Goal: Information Seeking & Learning: Find specific fact

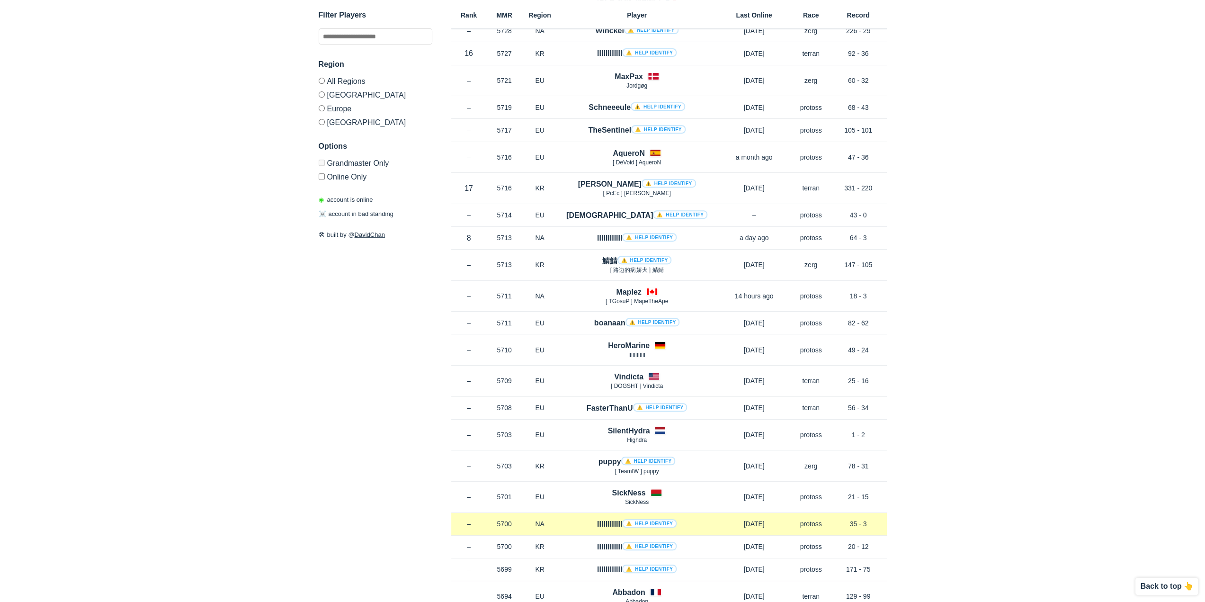
scroll to position [7625, 0]
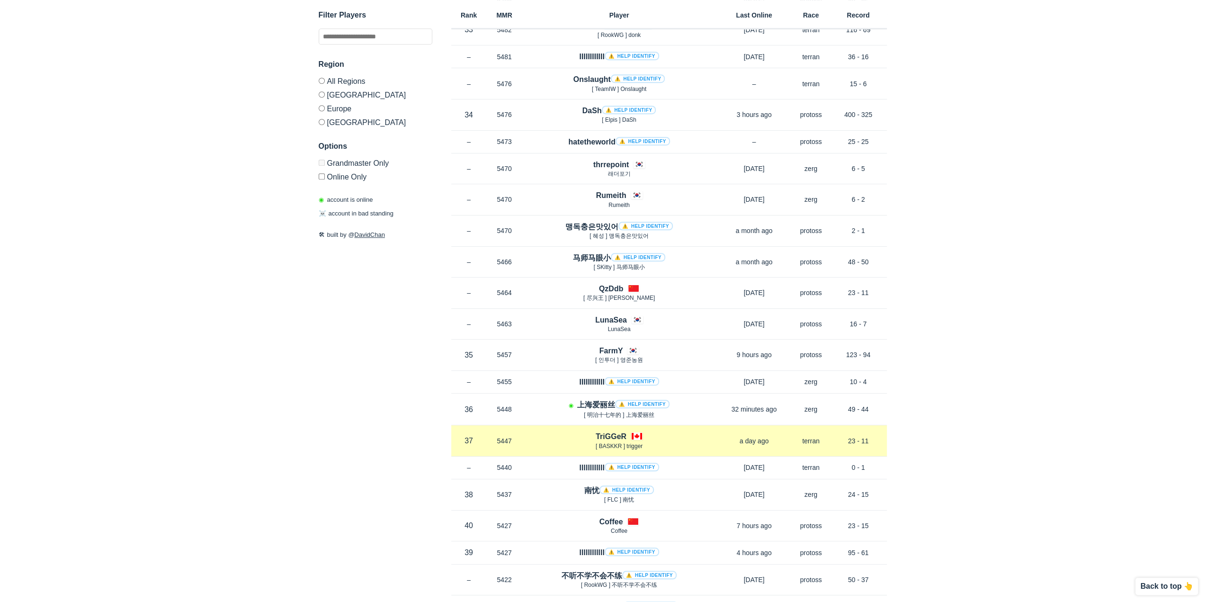
scroll to position [4092, 0]
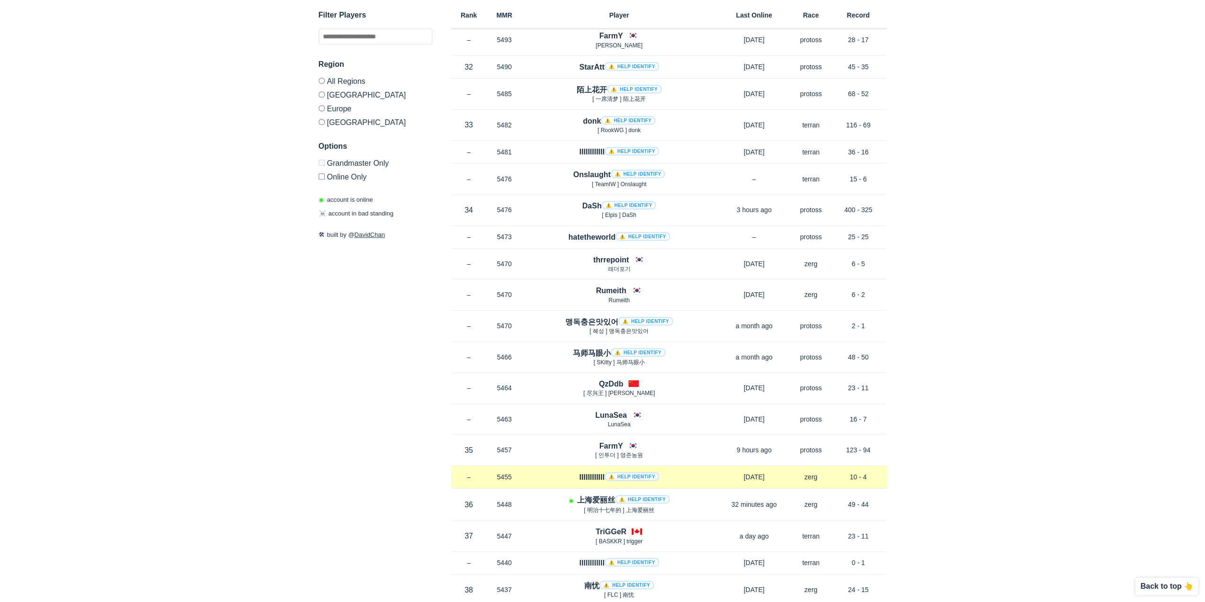
drag, startPoint x: 695, startPoint y: 474, endPoint x: 698, endPoint y: 454, distance: 19.6
click at [698, 472] on div "IIIIIIIIIIII ⚠️ Help identify" at bounding box center [619, 477] width 194 height 11
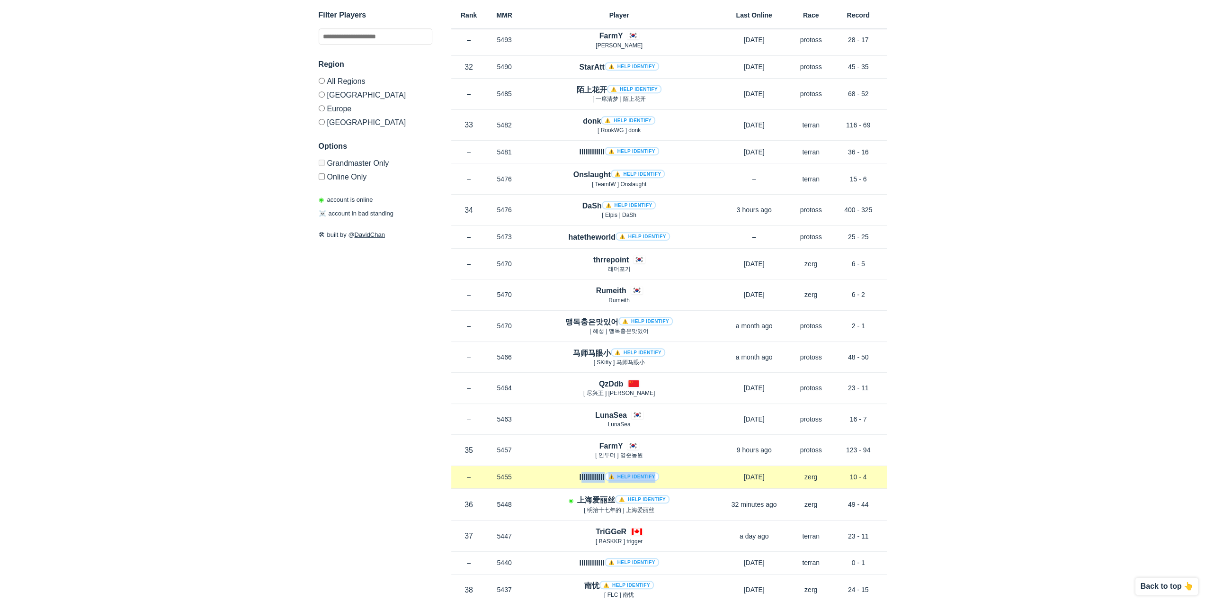
click at [699, 472] on div "IIIIIIIIIIII ⚠️ Help identify" at bounding box center [619, 477] width 194 height 11
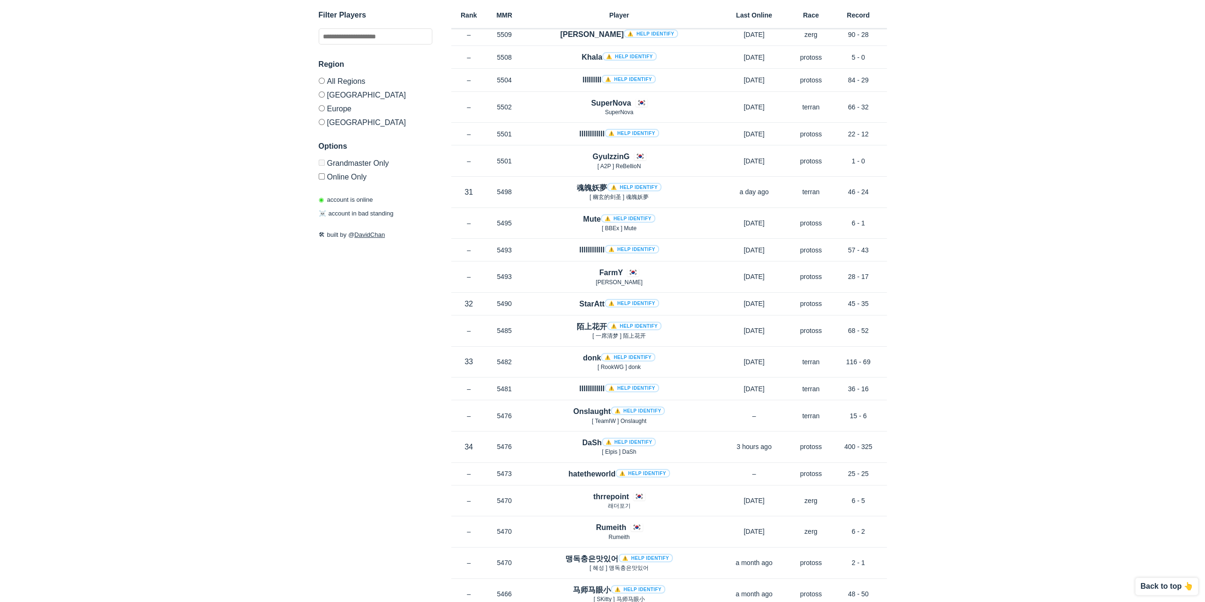
click at [699, 468] on div "hatetheworld ⚠️ Help identify" at bounding box center [619, 473] width 194 height 11
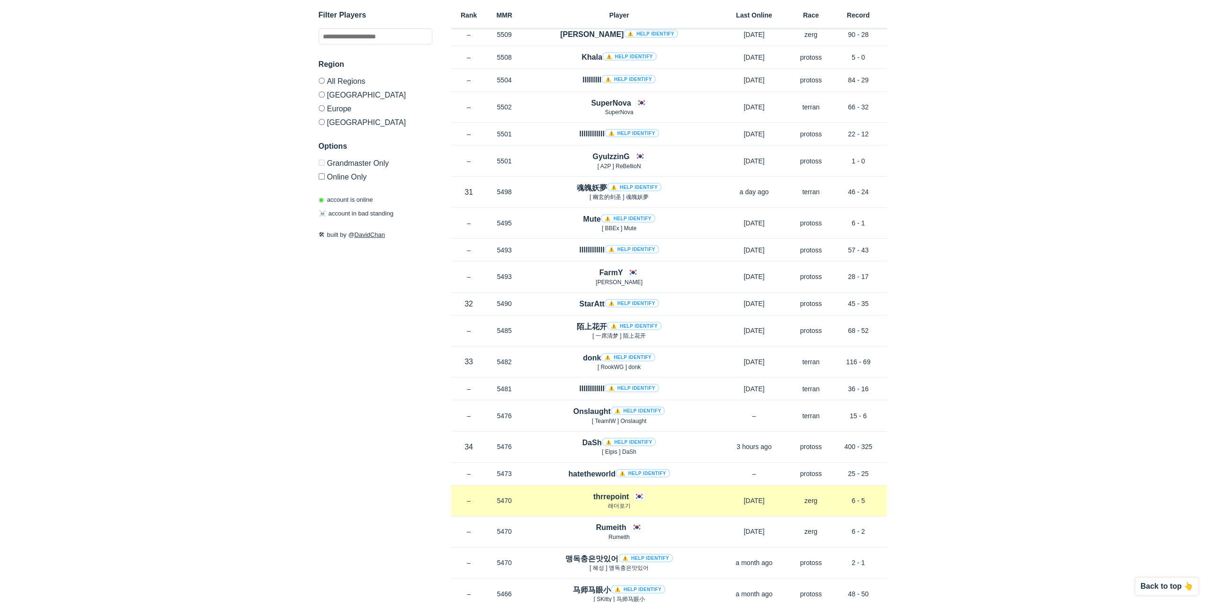
click at [684, 491] on div "thrrepoint 래더포기" at bounding box center [619, 500] width 194 height 19
click at [681, 502] on p "래더포기" at bounding box center [619, 506] width 194 height 8
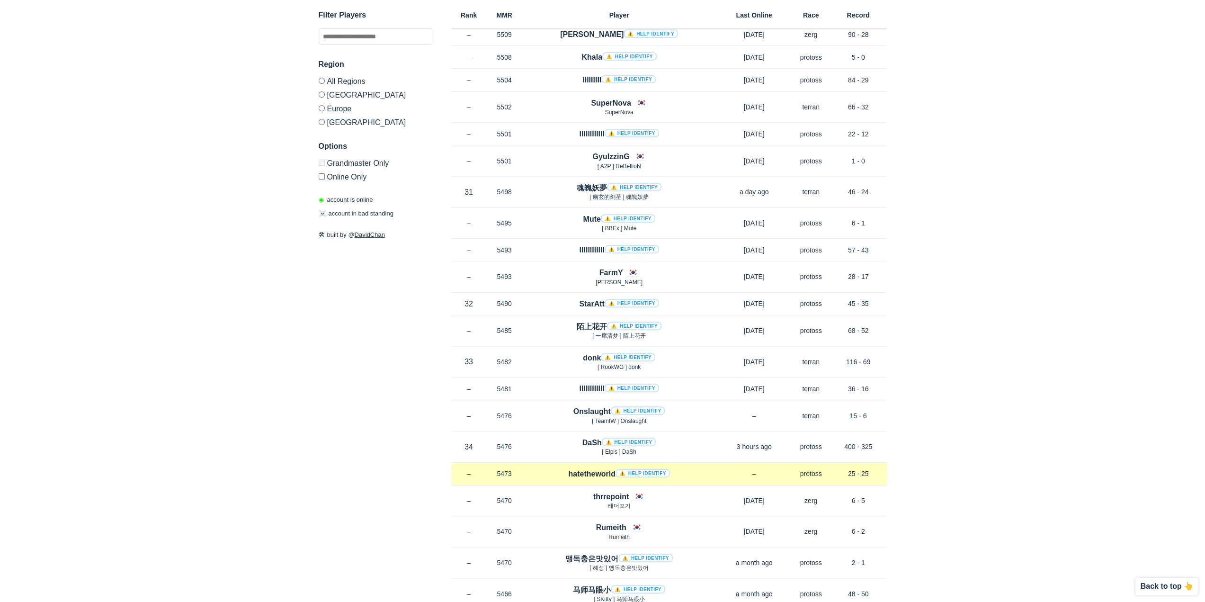
drag, startPoint x: 680, startPoint y: 485, endPoint x: 700, endPoint y: 455, distance: 37.2
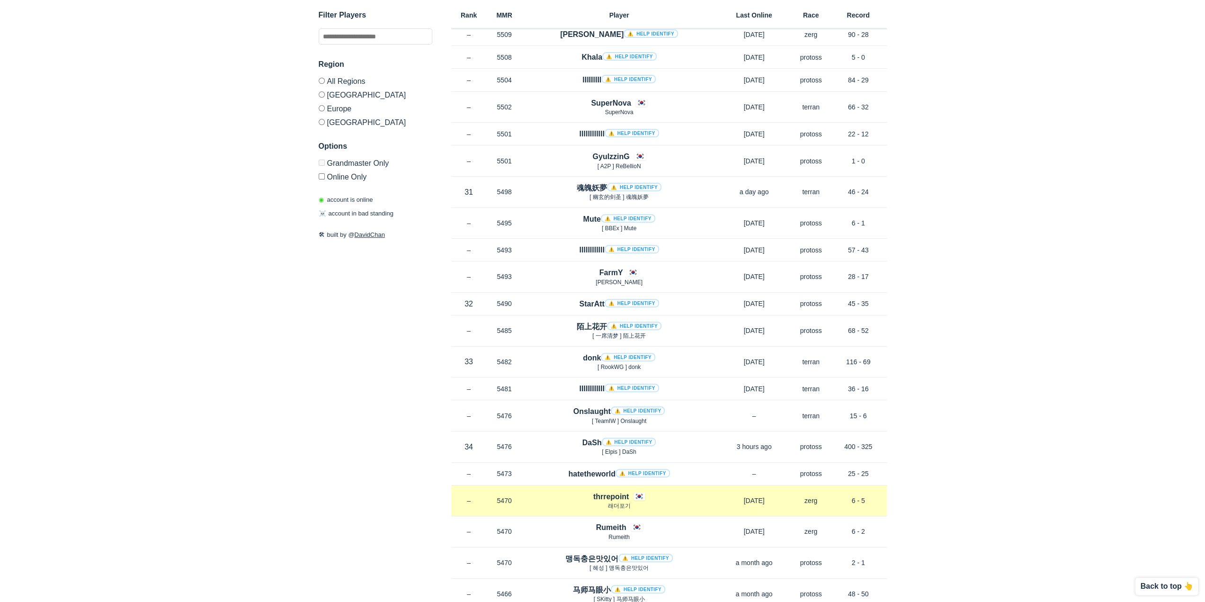
click at [700, 491] on div "thrrepoint 래더포기" at bounding box center [619, 500] width 194 height 19
click at [694, 491] on div "thrrepoint 래더포기" at bounding box center [619, 500] width 194 height 19
click at [691, 502] on p "래더포기" at bounding box center [619, 506] width 194 height 8
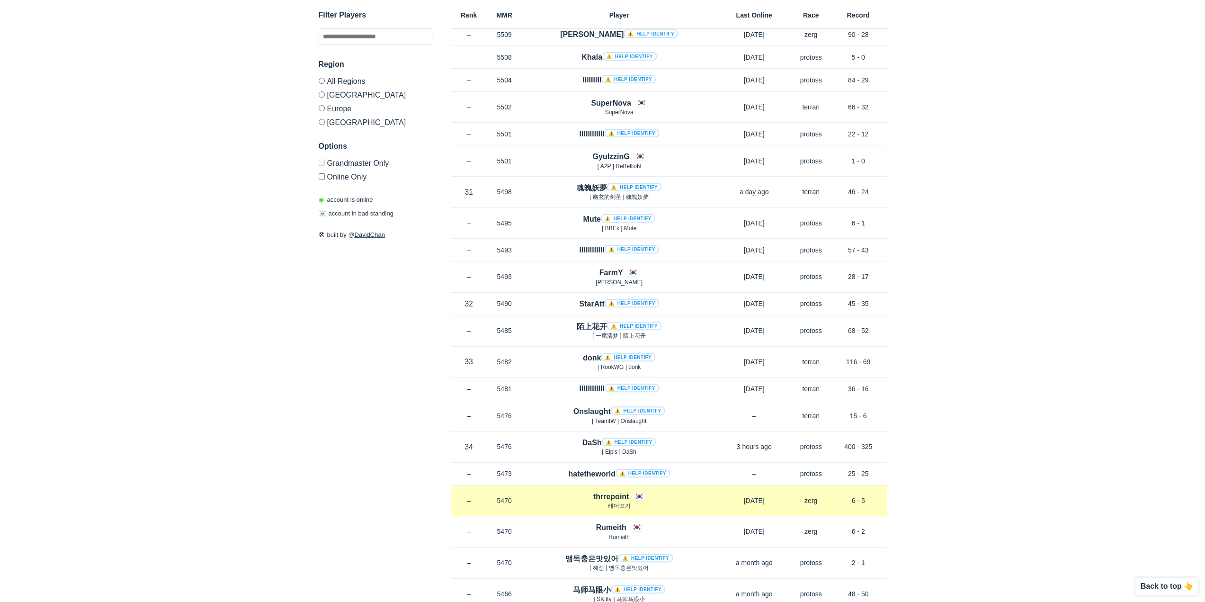
click at [691, 502] on p "래더포기" at bounding box center [619, 506] width 194 height 8
click at [685, 502] on p "래더포기" at bounding box center [619, 506] width 194 height 8
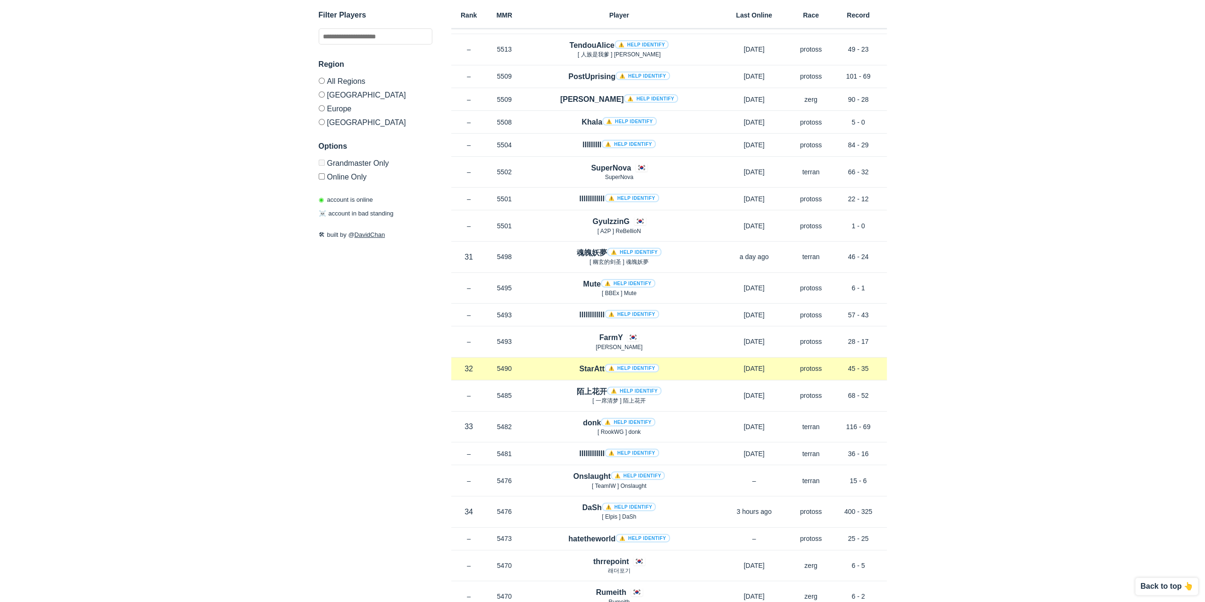
scroll to position [3950, 0]
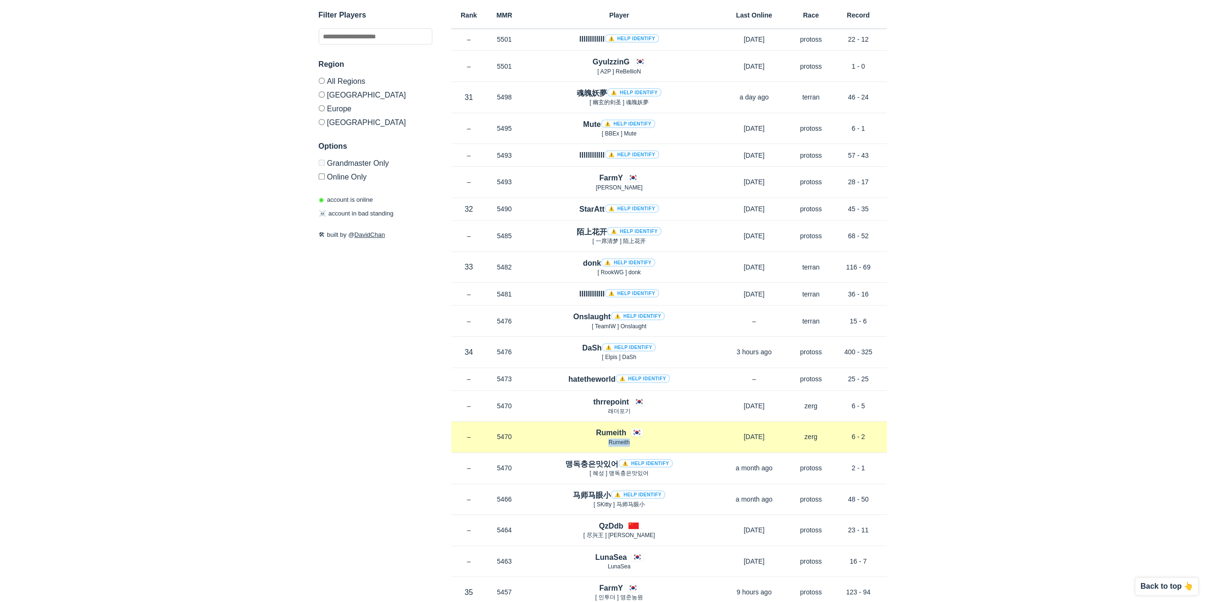
drag, startPoint x: 681, startPoint y: 413, endPoint x: 685, endPoint y: 398, distance: 14.8
click at [685, 422] on div "Rank – MMR 5470 Region KR Rumeith Rumeith [DATE] Race zerg Record 6 - 2" at bounding box center [669, 437] width 436 height 31
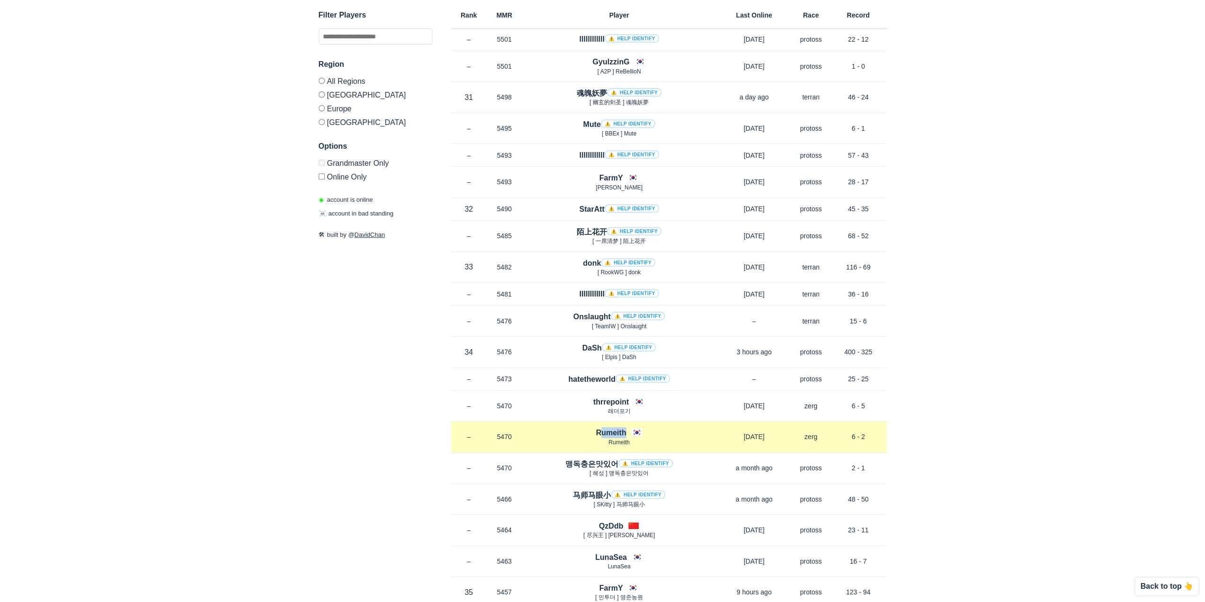
click at [682, 427] on div "Rumeith Rumeith" at bounding box center [619, 436] width 194 height 19
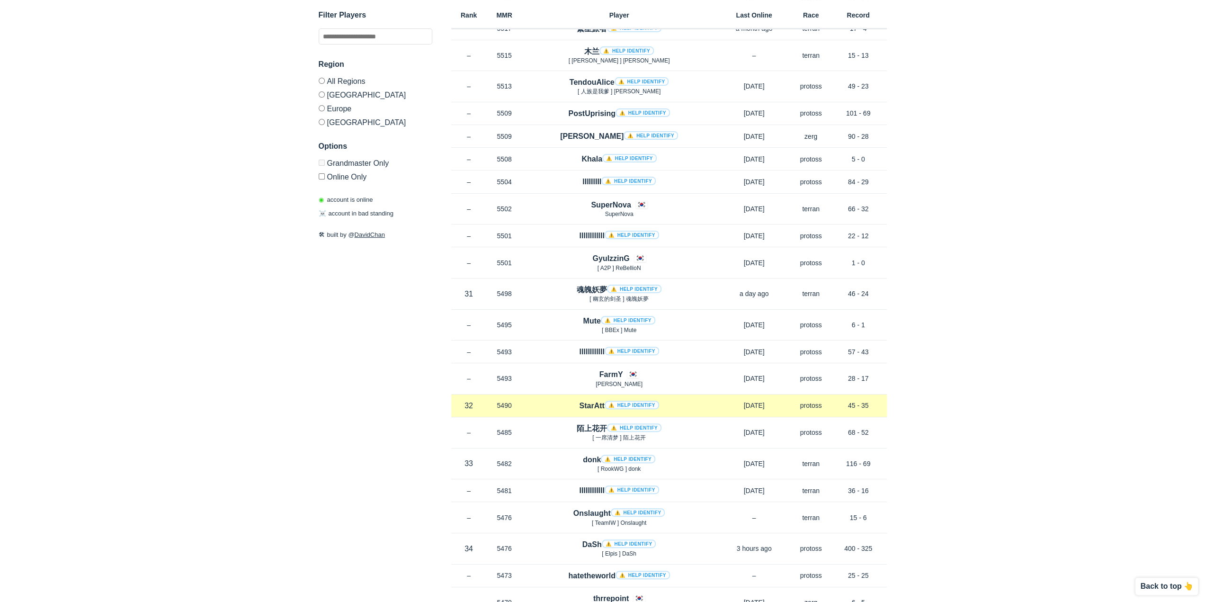
scroll to position [3714, 0]
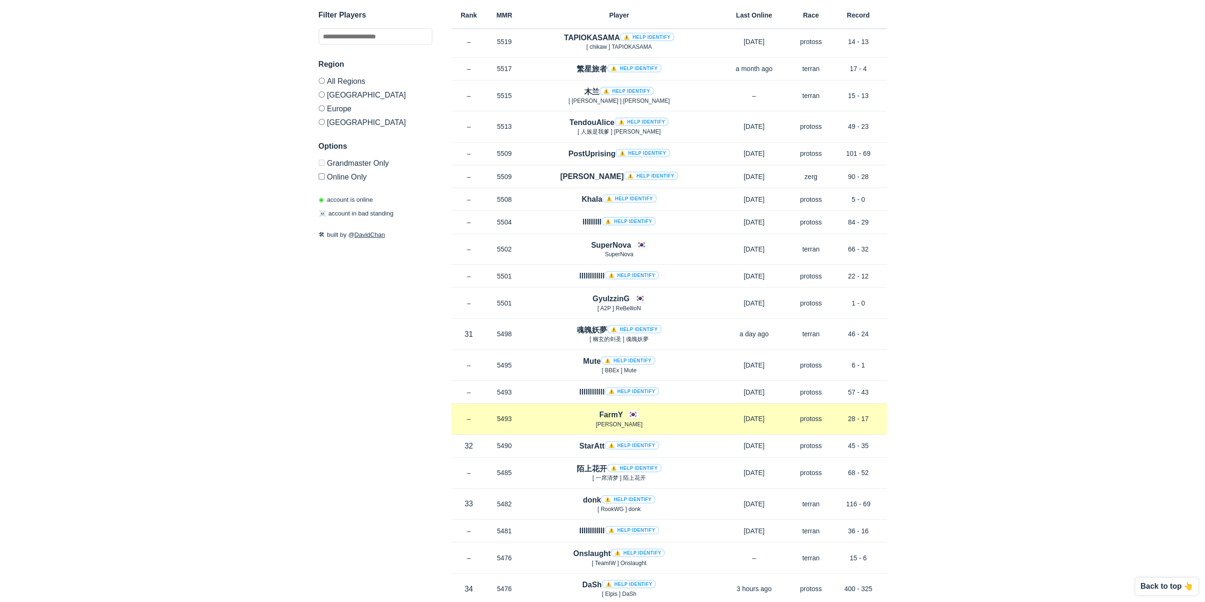
click at [679, 421] on p "[PERSON_NAME]" at bounding box center [619, 425] width 194 height 8
click at [688, 409] on div "FarmY Nietzsche" at bounding box center [619, 418] width 194 height 19
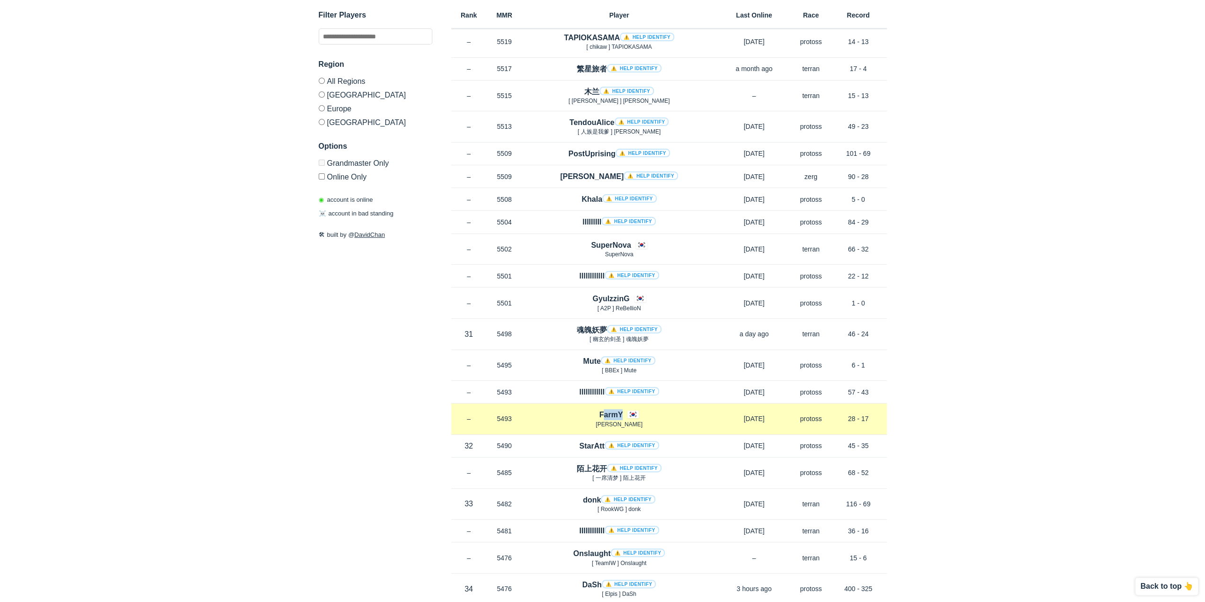
click at [688, 409] on div "FarmY Nietzsche" at bounding box center [619, 418] width 194 height 19
click at [686, 409] on div "FarmY Nietzsche" at bounding box center [619, 418] width 194 height 19
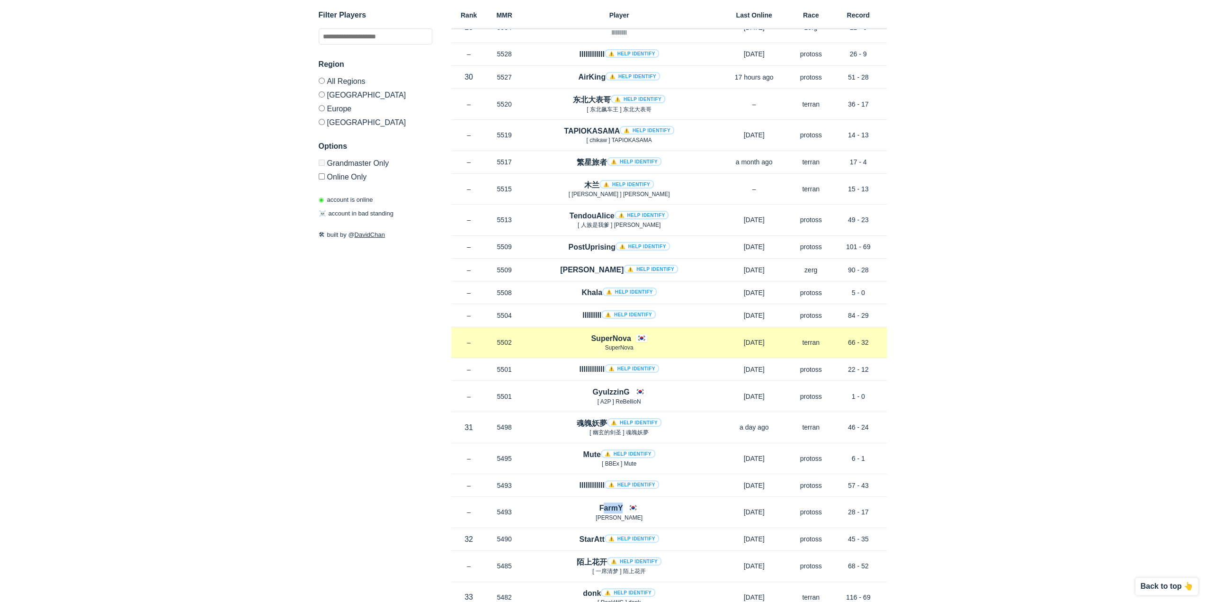
scroll to position [3619, 0]
click at [680, 332] on div "Rank – MMR 5502 Region KR SuperNova SuperNova [DATE] Race terran Record 66 - 32" at bounding box center [669, 344] width 436 height 31
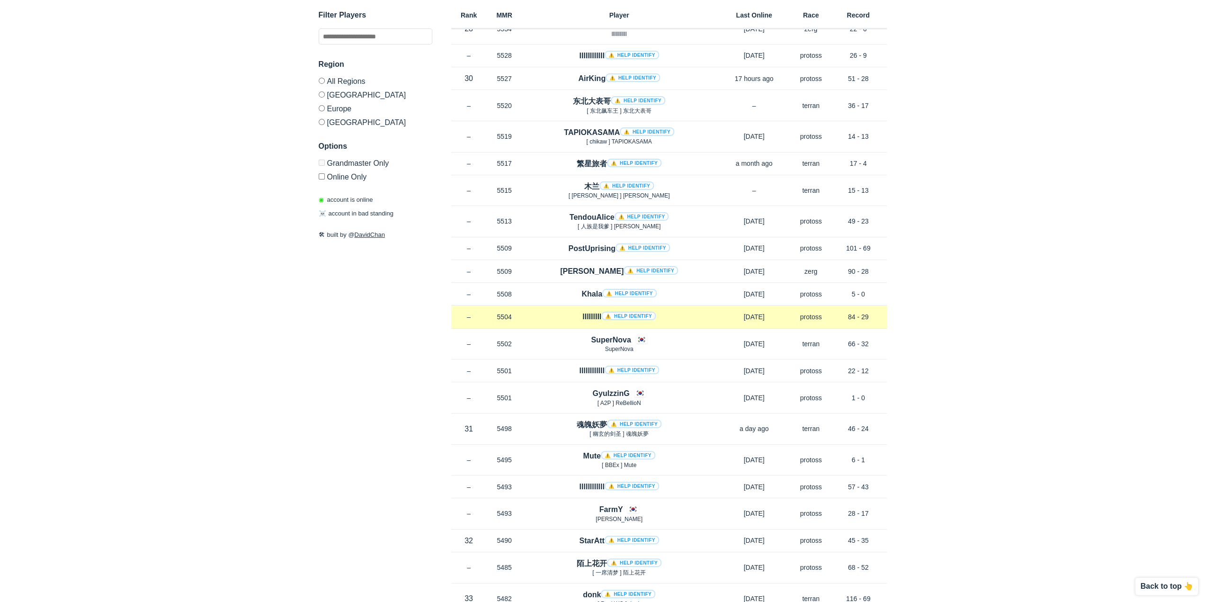
drag, startPoint x: 684, startPoint y: 326, endPoint x: 700, endPoint y: 297, distance: 33.5
click at [700, 311] on div "lIlIIlIIl ⚠️ Help identify" at bounding box center [619, 316] width 194 height 11
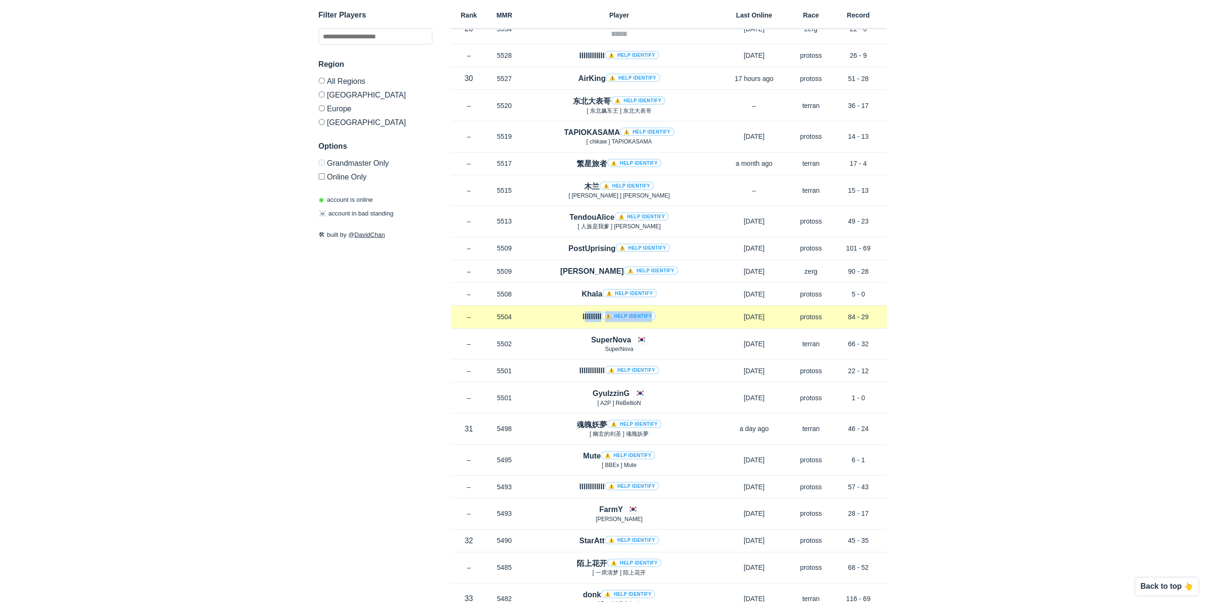
click at [697, 305] on div "Rank – MMR 5504 Region KR lIlIIlIIl ⚠️ Help identify [DATE] Race protoss Record…" at bounding box center [669, 316] width 436 height 23
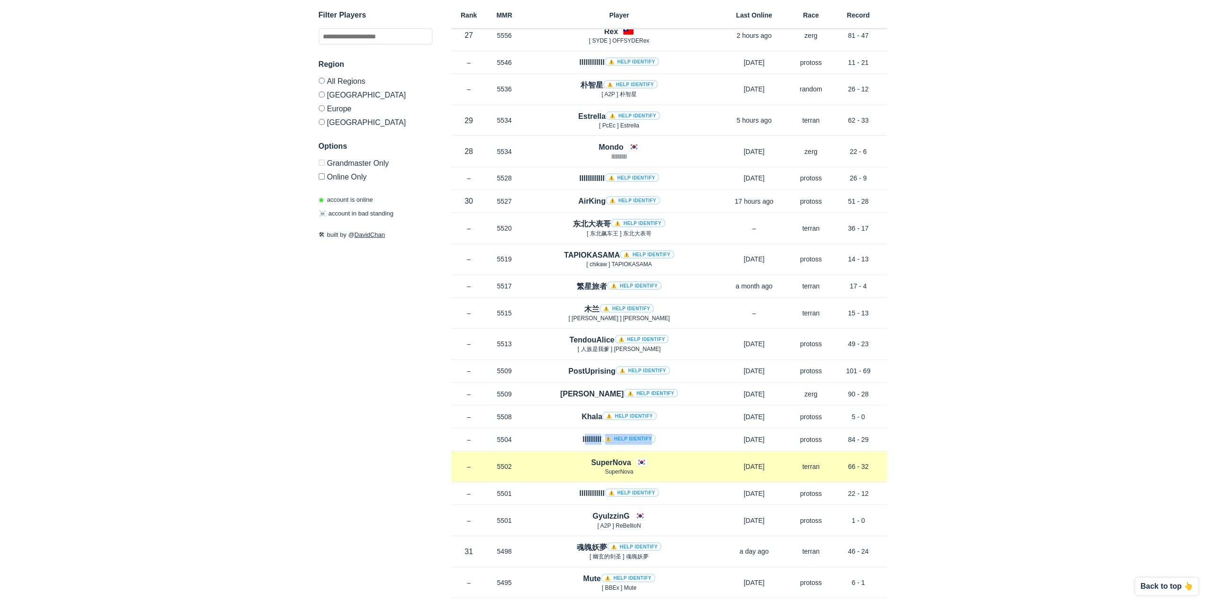
scroll to position [3429, 0]
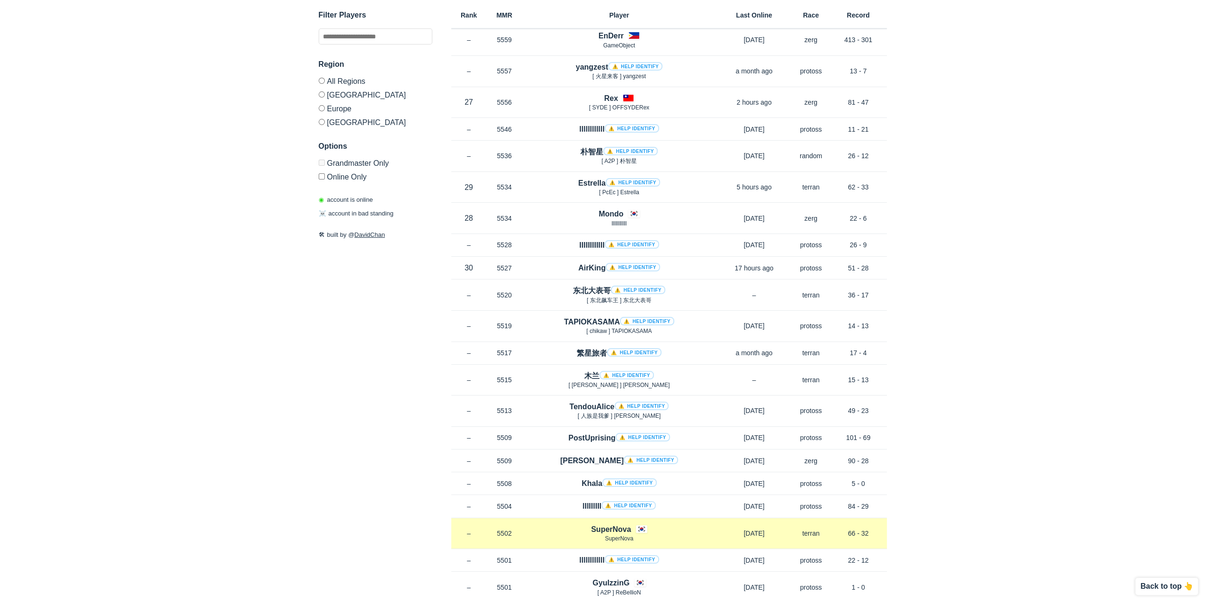
click at [690, 327] on p "[ chikaw ] TAPIOKASAMA" at bounding box center [619, 331] width 194 height 8
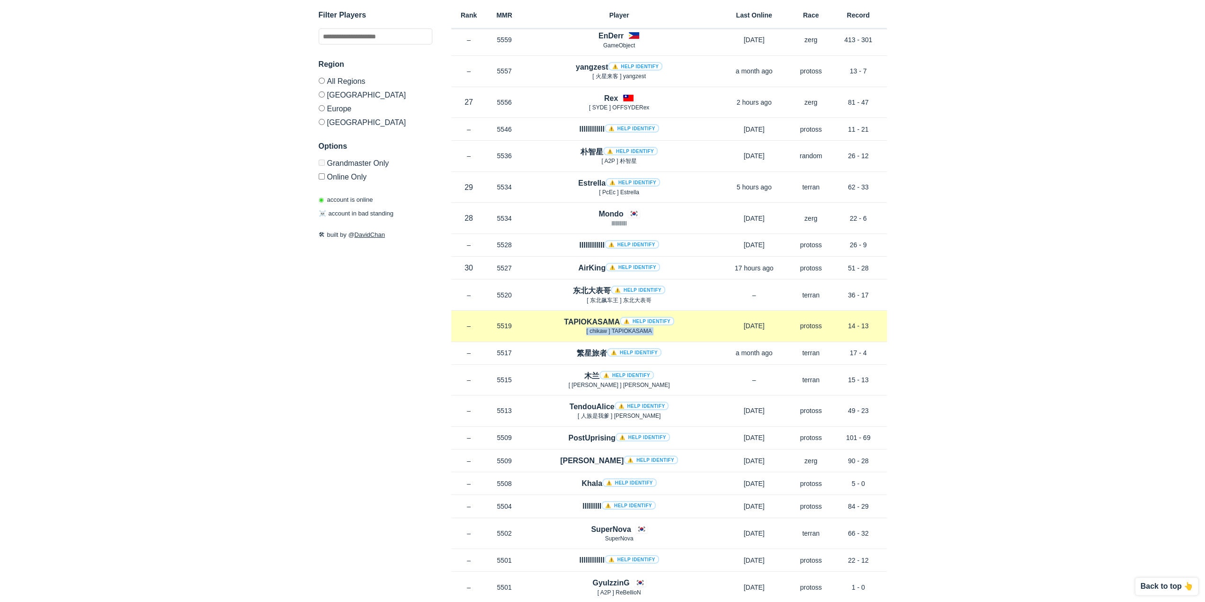
click at [689, 327] on p "[ chikaw ] TAPIOKASAMA" at bounding box center [619, 331] width 194 height 8
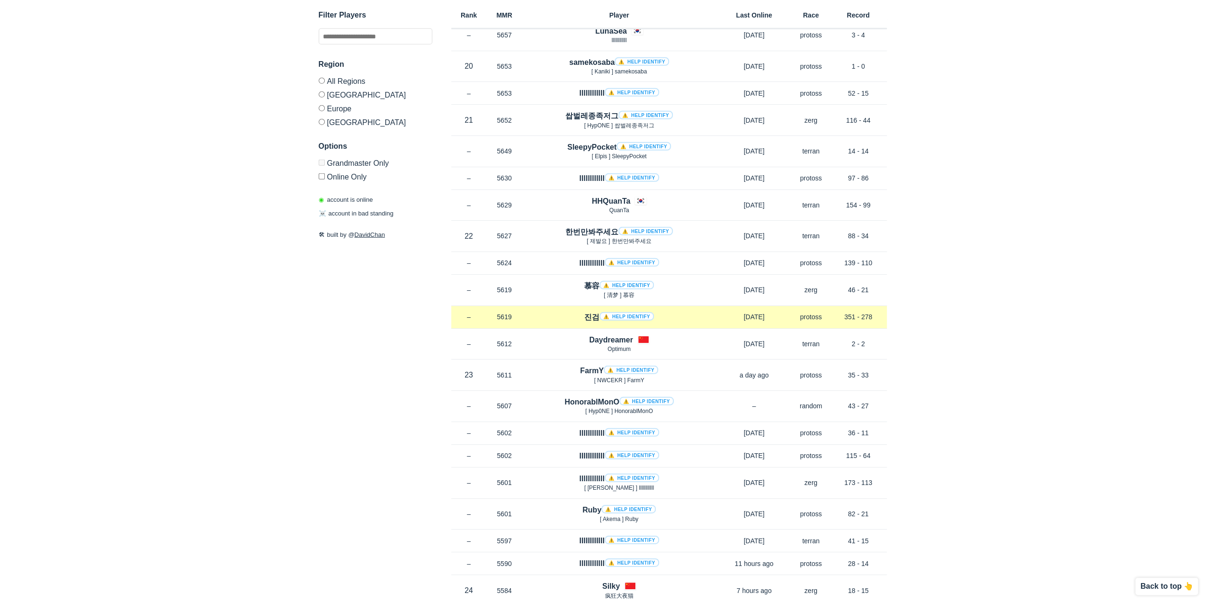
scroll to position [2672, 0]
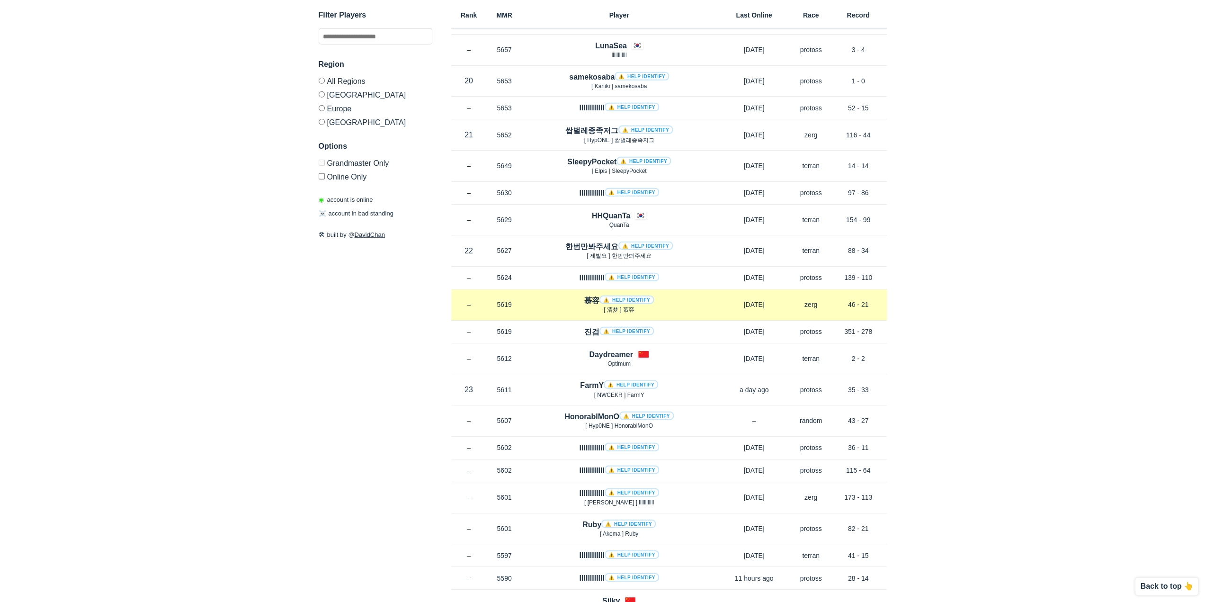
click at [669, 295] on div "慕容 ⚠️ Help identify [ 清梦 ] 慕容" at bounding box center [619, 304] width 194 height 19
click at [669, 306] on p "[ 清梦 ] 慕容" at bounding box center [619, 310] width 194 height 8
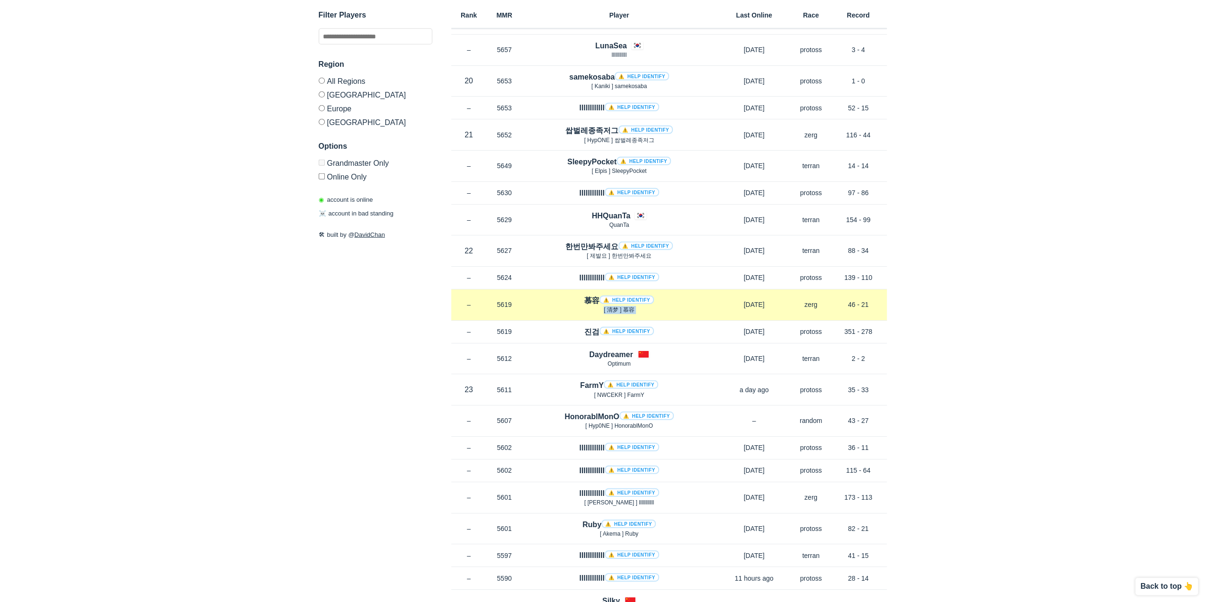
click at [669, 306] on p "[ 清梦 ] 慕容" at bounding box center [619, 310] width 194 height 8
click at [682, 295] on div "慕容 ⚠️ Help identify [ 清梦 ] 慕容" at bounding box center [619, 304] width 194 height 19
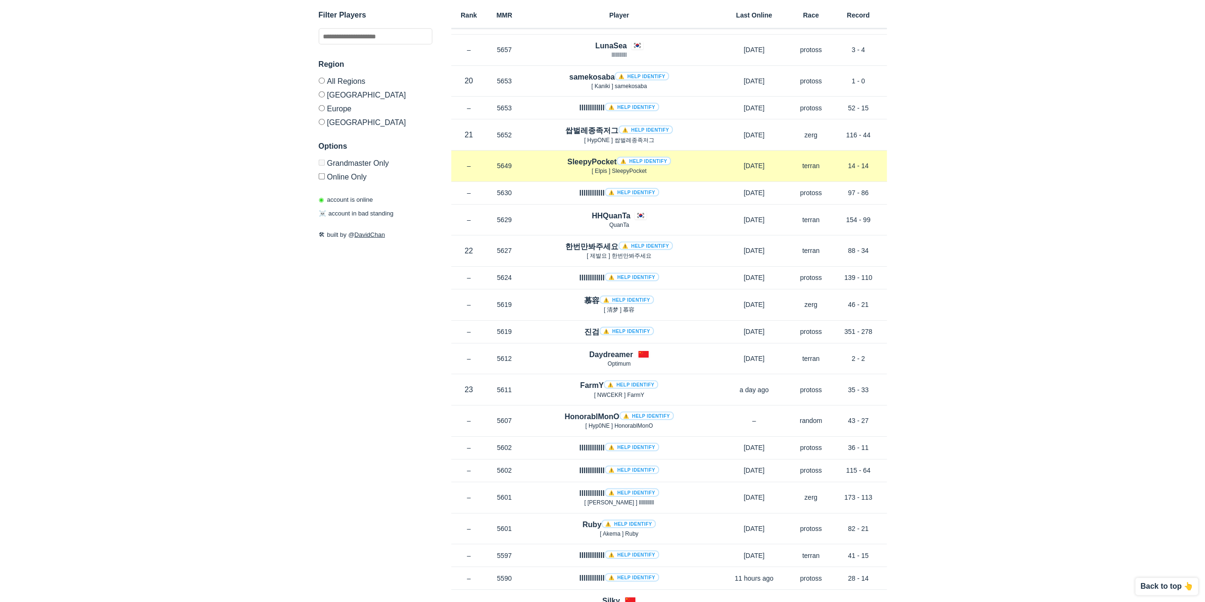
scroll to position [2482, 0]
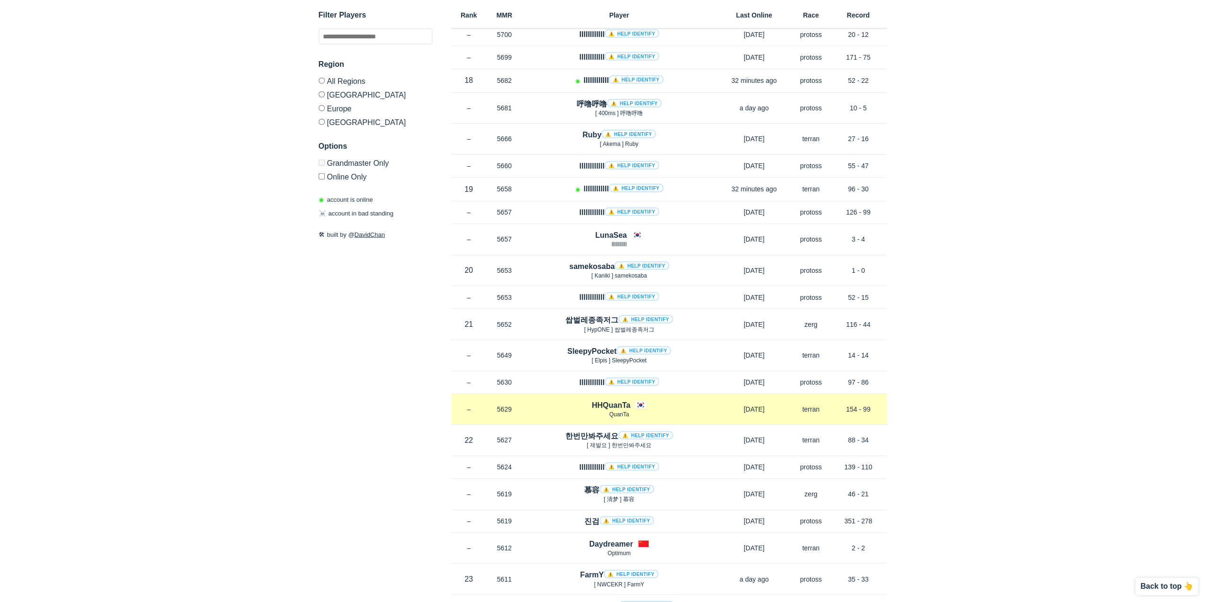
click at [655, 411] on p "QuanTa" at bounding box center [619, 415] width 194 height 8
click at [667, 400] on div "HHQuanTa QuanTa" at bounding box center [619, 409] width 194 height 19
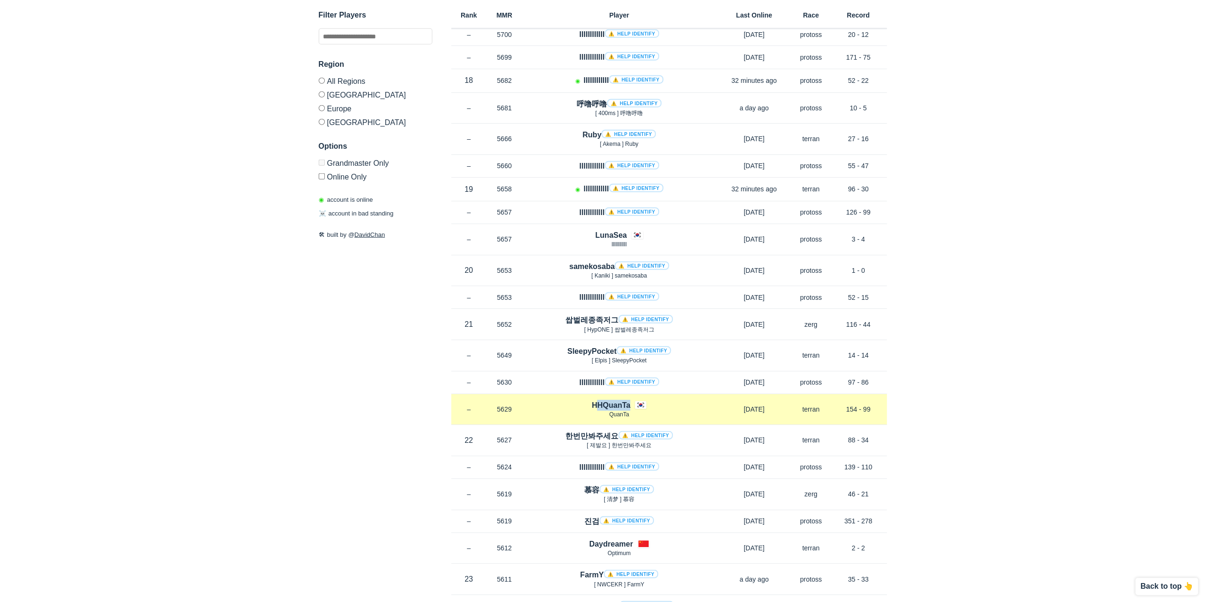
click at [667, 400] on div "HHQuanTa QuanTa" at bounding box center [619, 409] width 194 height 19
click at [664, 400] on div "HHQuanTa QuanTa" at bounding box center [619, 409] width 194 height 19
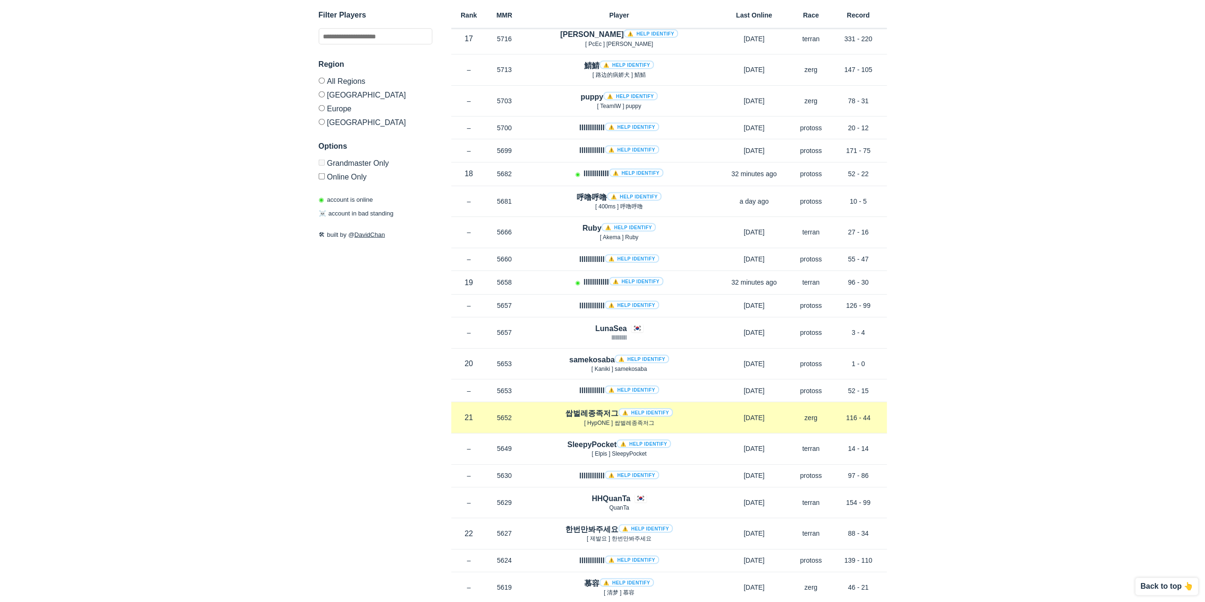
scroll to position [2387, 0]
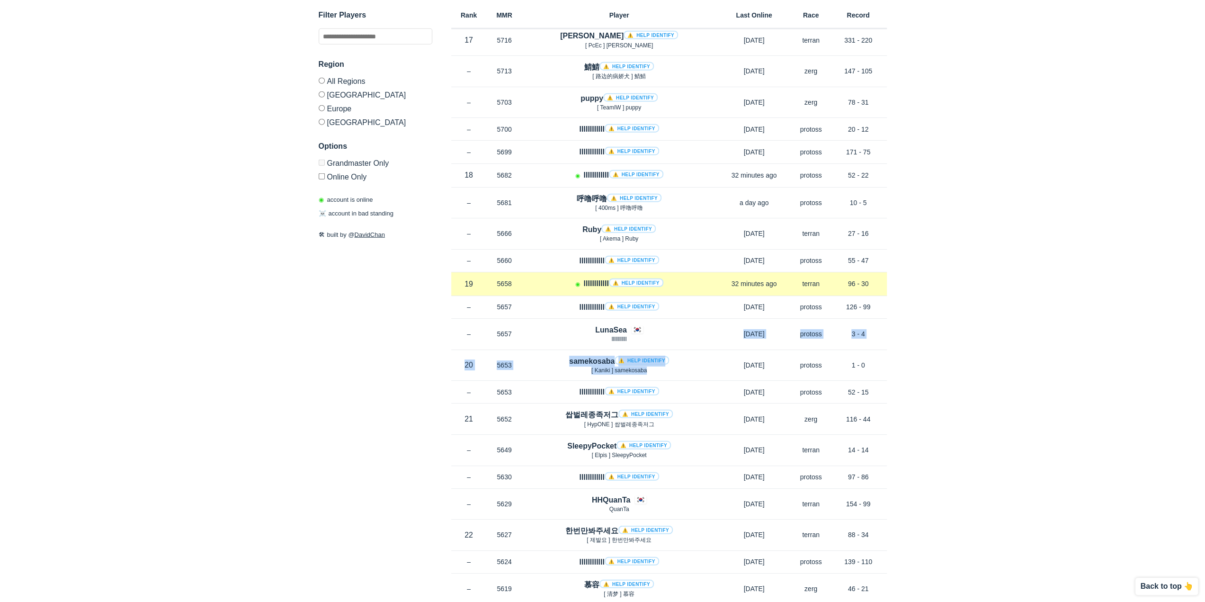
drag, startPoint x: 678, startPoint y: 360, endPoint x: 700, endPoint y: 279, distance: 84.3
click at [699, 304] on div "Rank – MMR 6750 Region KR Aoa ⚠️ Help identify [DATE] Race zerg Record 19 - 15 …" at bounding box center [669, 411] width 436 height 5465
click at [700, 272] on div "Rank 19 in KR MMR 5658 Region KR ◉ llIIllIIllII ⚠️ Help identify 32 minutes ago…" at bounding box center [669, 284] width 436 height 24
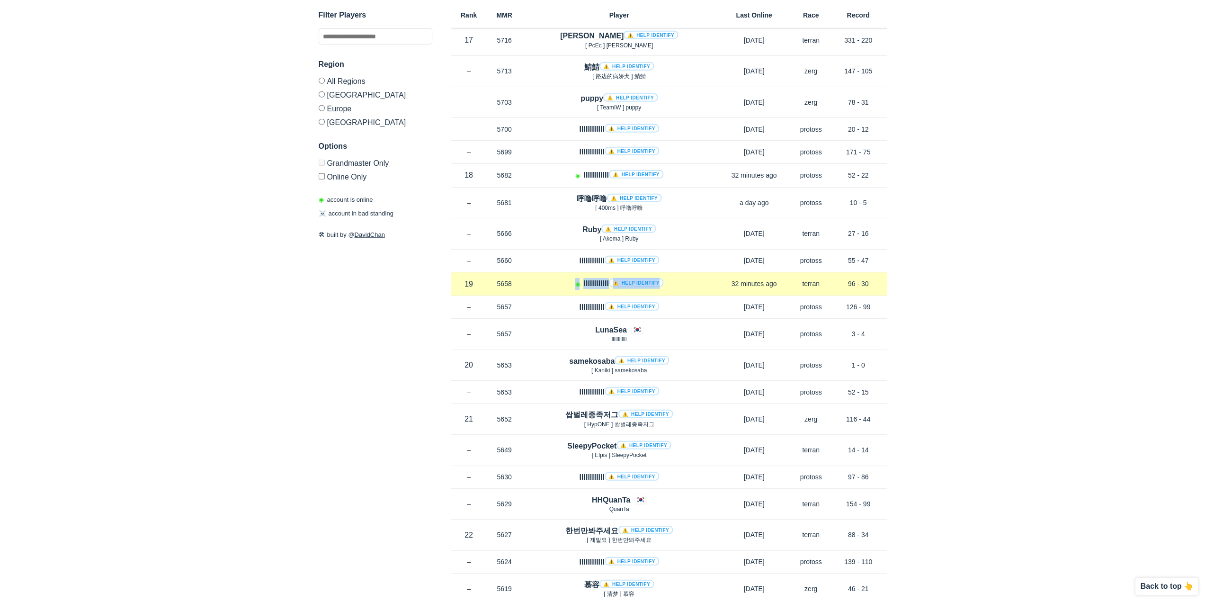
click at [698, 278] on div "◉ llIIllIIllII ⚠️ Help identify" at bounding box center [619, 284] width 194 height 12
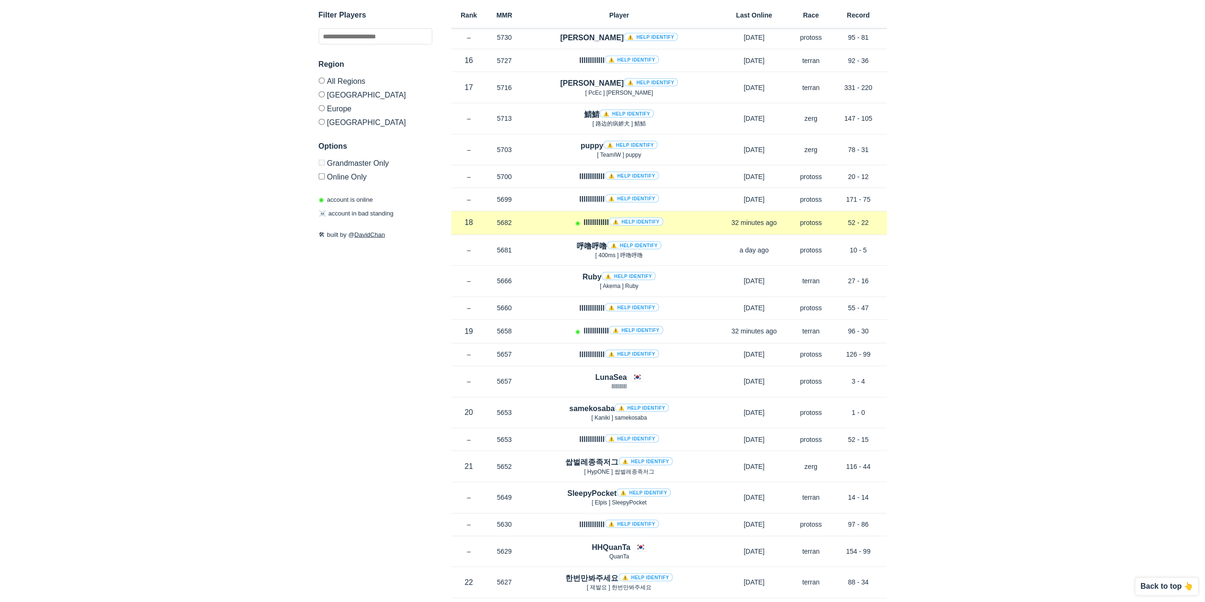
click at [698, 217] on div "◉ IIIIIIIIIIII ⚠️ Help identify" at bounding box center [619, 223] width 194 height 12
click at [695, 217] on div "◉ IIIIIIIIIIII ⚠️ Help identify" at bounding box center [619, 223] width 194 height 12
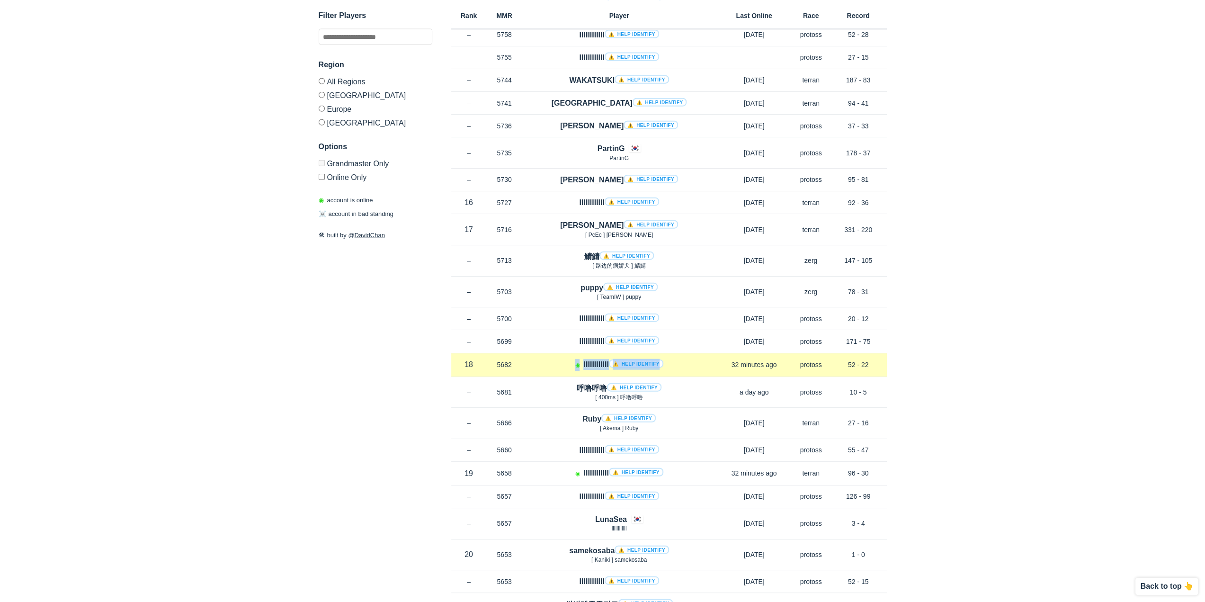
click at [687, 356] on div "Rank 18 in KR MMR 5682 Region KR ◉ IIIIIIIIIIII ⚠️ Help identify 32 minutes ago…" at bounding box center [669, 365] width 436 height 24
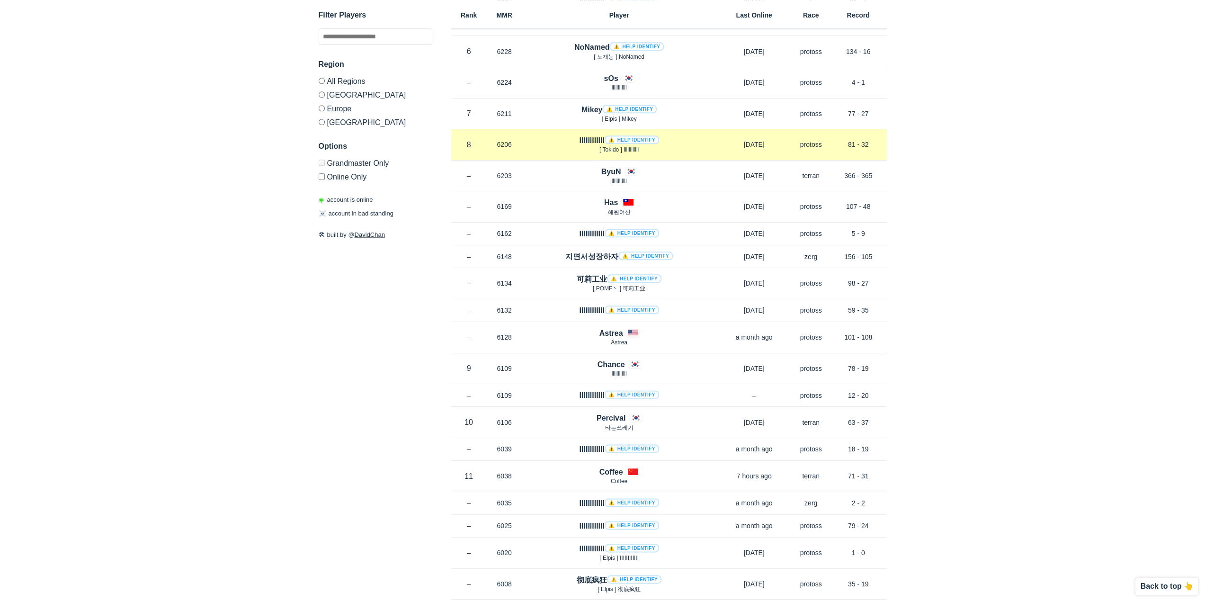
scroll to position [967, 0]
